Goal: Information Seeking & Learning: Learn about a topic

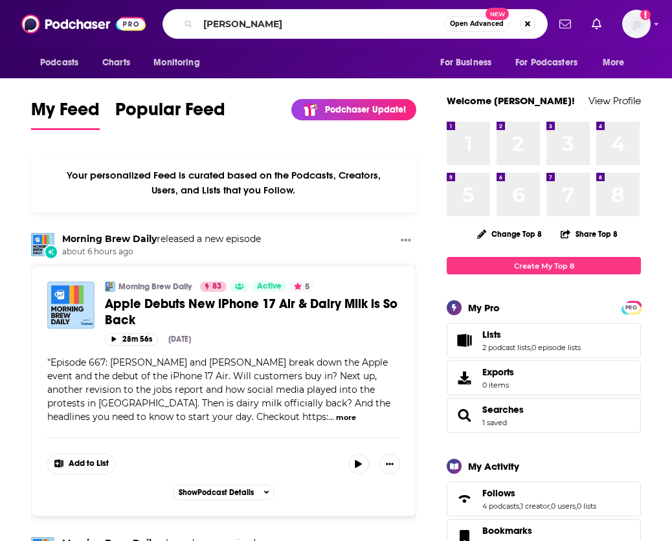
type input "[PERSON_NAME]"
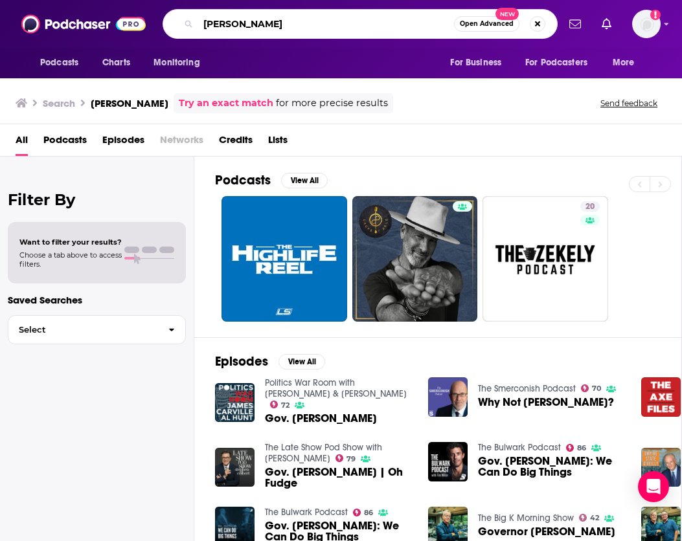
drag, startPoint x: 270, startPoint y: 27, endPoint x: 174, endPoint y: 34, distance: 96.1
click at [174, 34] on div "[PERSON_NAME] Open Advanced New" at bounding box center [360, 24] width 395 height 30
click at [131, 427] on div "Filter By Want to filter your results? Choose a tab above to access filters. Sa…" at bounding box center [97, 427] width 194 height 541
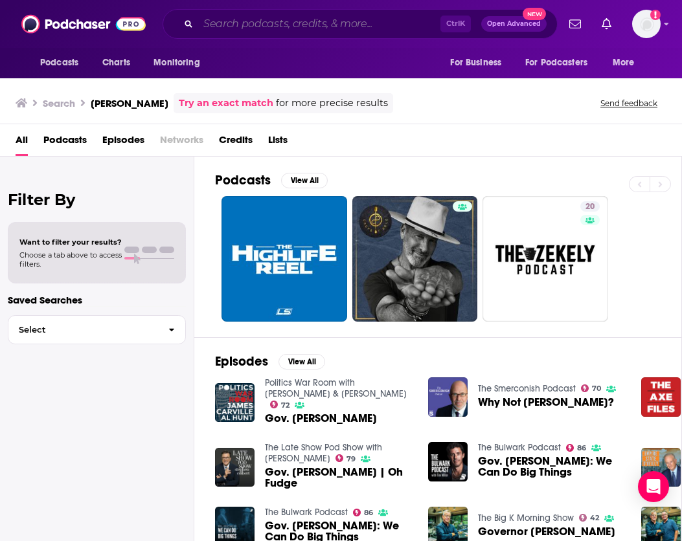
click at [276, 17] on input "Search podcasts, credits, & more..." at bounding box center [319, 24] width 242 height 21
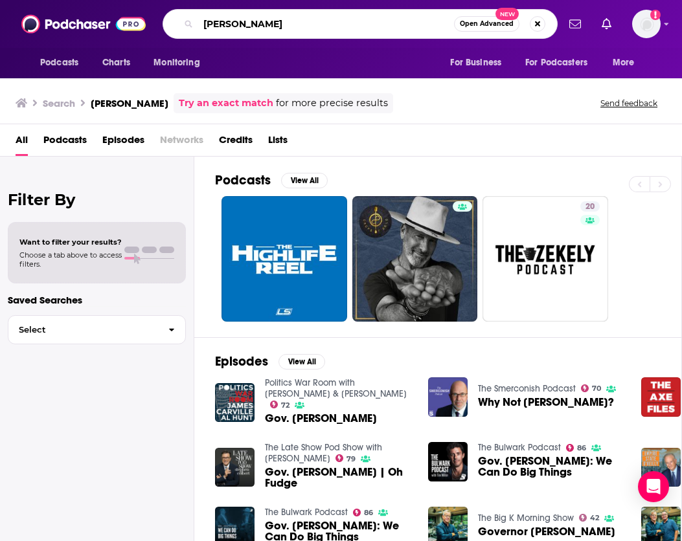
type input "[PERSON_NAME]"
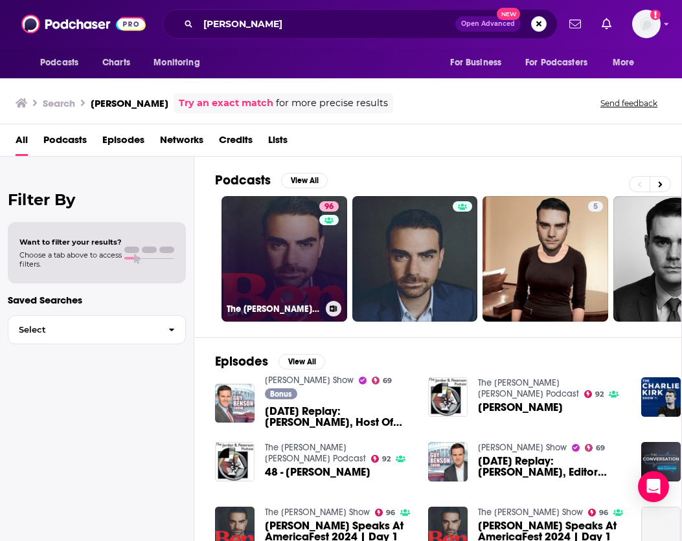
click at [304, 252] on link "96 The [PERSON_NAME] Show" at bounding box center [284, 259] width 126 height 126
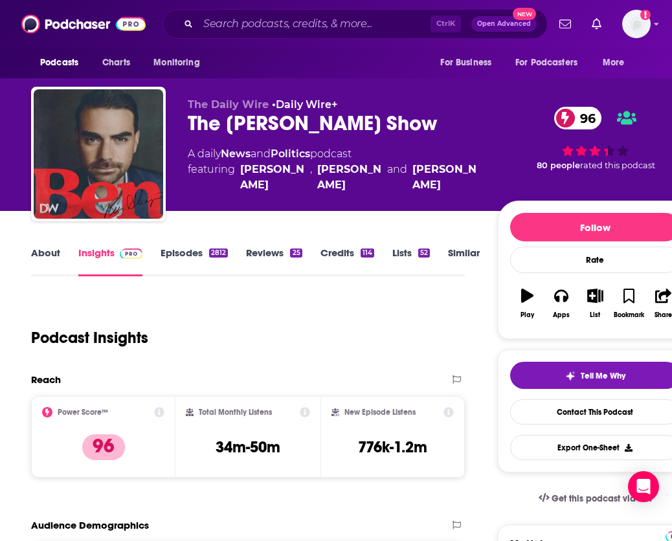
click at [341, 253] on link "Credits 114" at bounding box center [348, 262] width 54 height 30
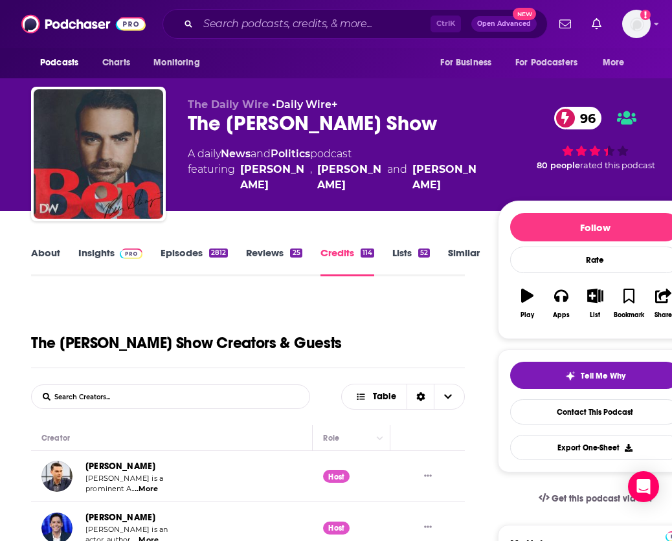
click at [113, 257] on link "Insights" at bounding box center [110, 262] width 64 height 30
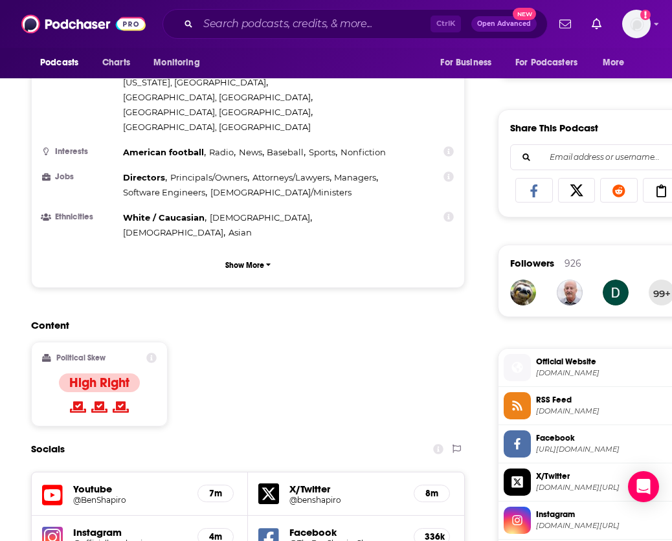
scroll to position [647, 0]
